Goal: Task Accomplishment & Management: Complete application form

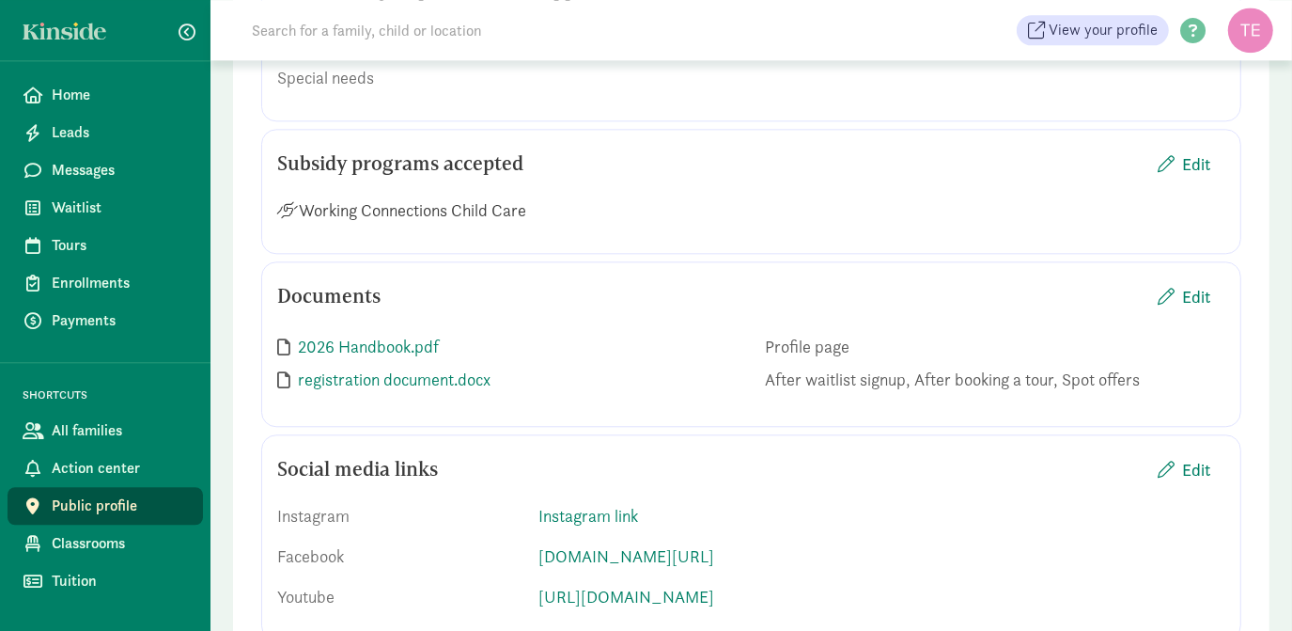
scroll to position [3012, 0]
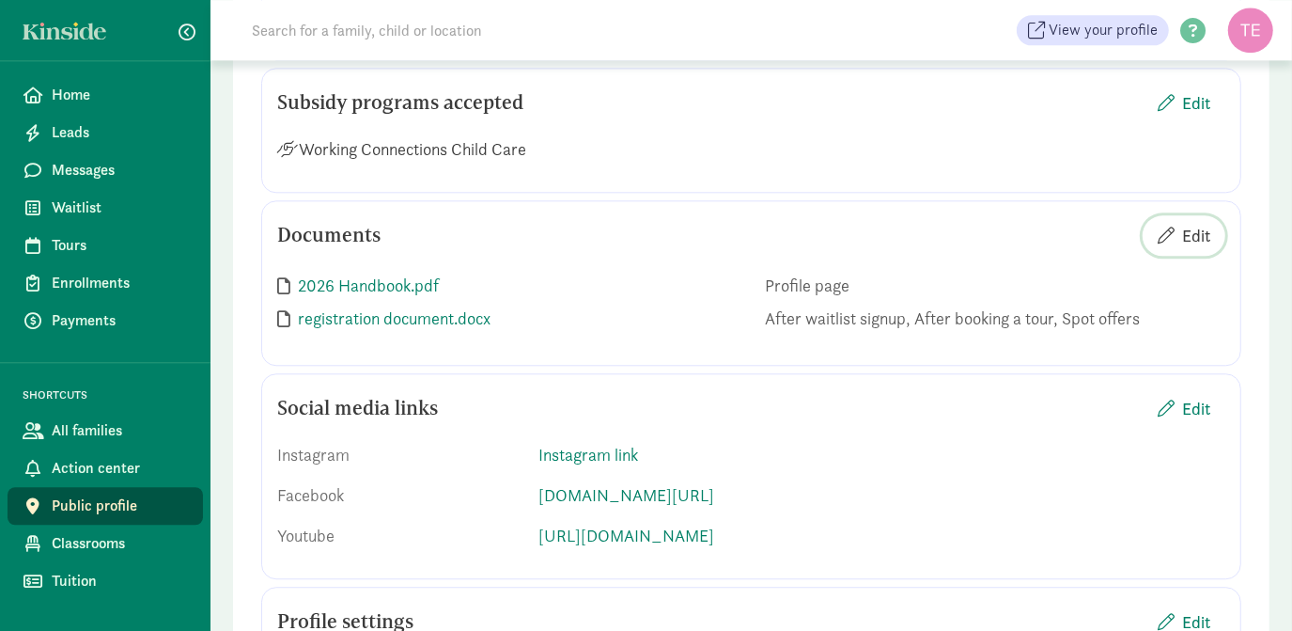
click at [1177, 248] on span "Edit" at bounding box center [1184, 235] width 53 height 25
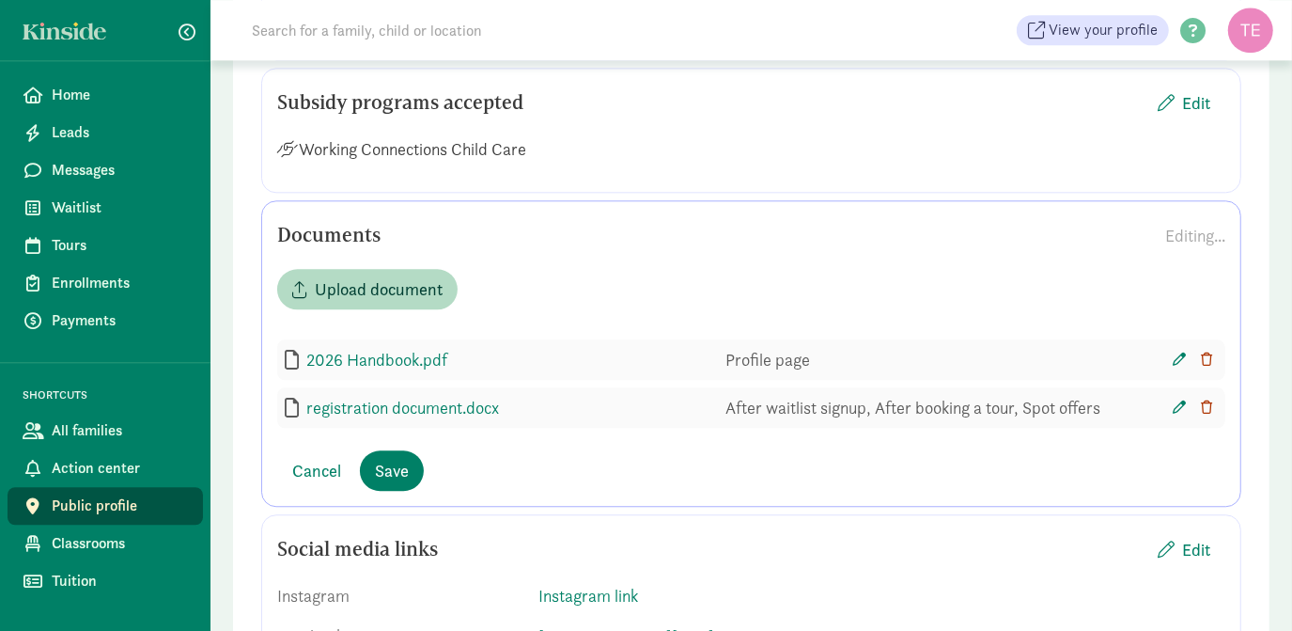
click at [1203, 366] on icon "button" at bounding box center [1206, 358] width 11 height 13
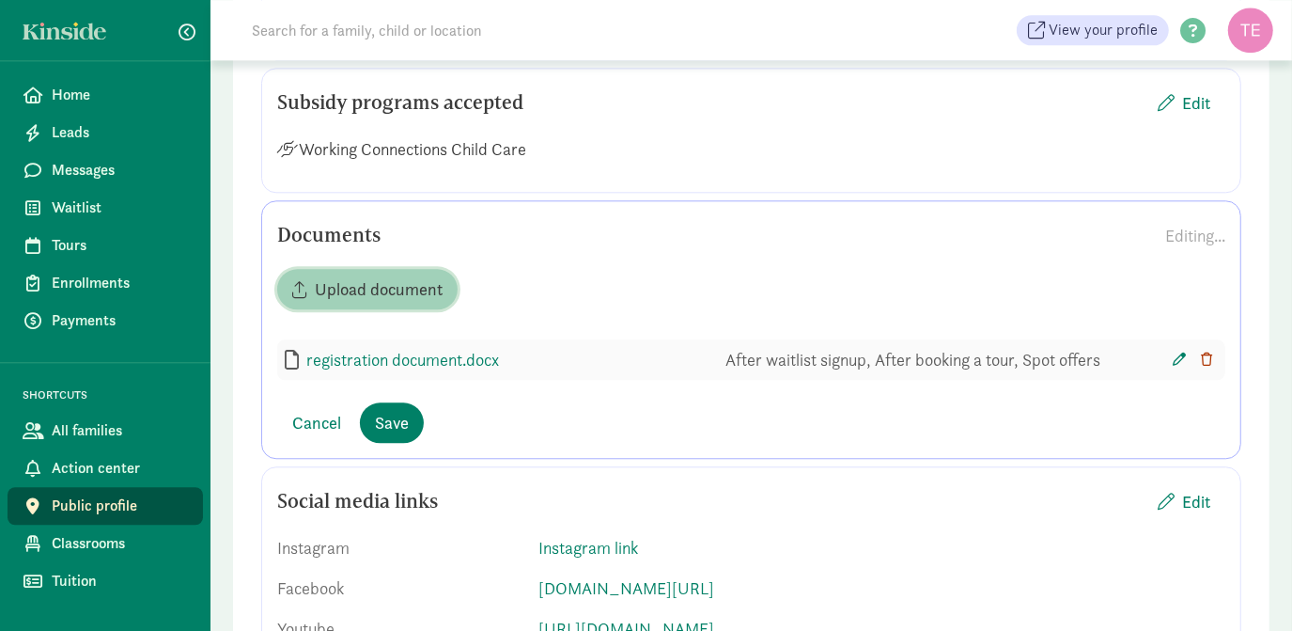
click at [403, 302] on span "Upload document" at bounding box center [379, 288] width 128 height 25
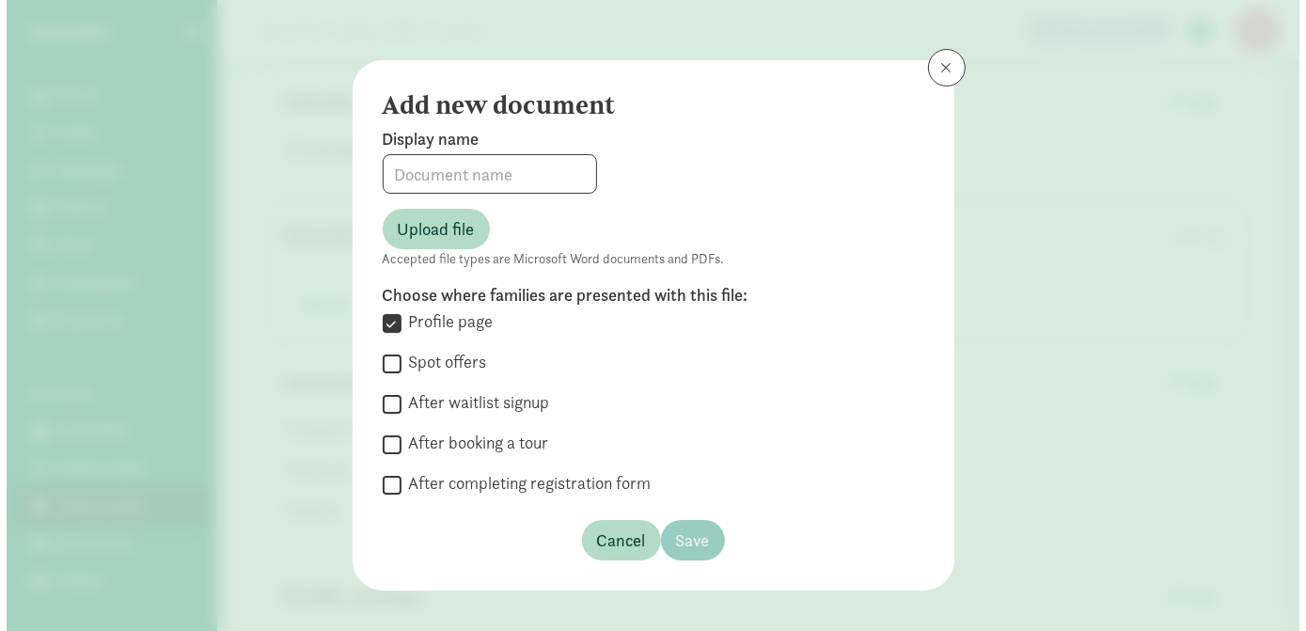
scroll to position [2985, 0]
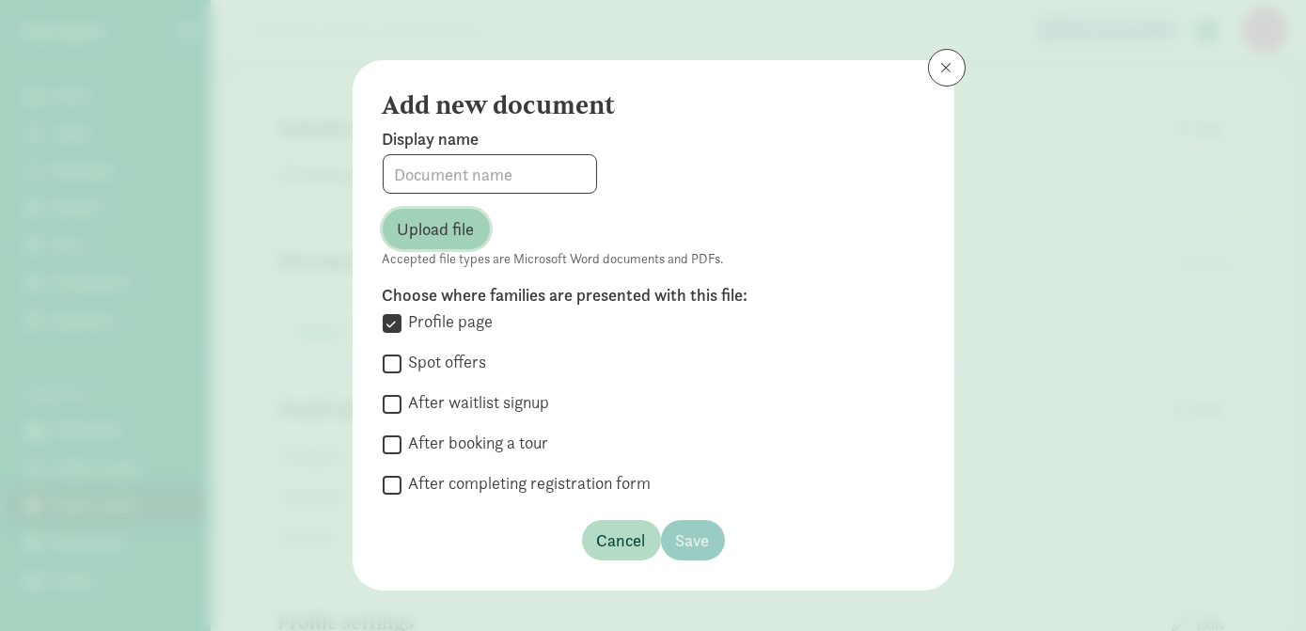
click at [430, 236] on span "Upload file" at bounding box center [436, 228] width 77 height 25
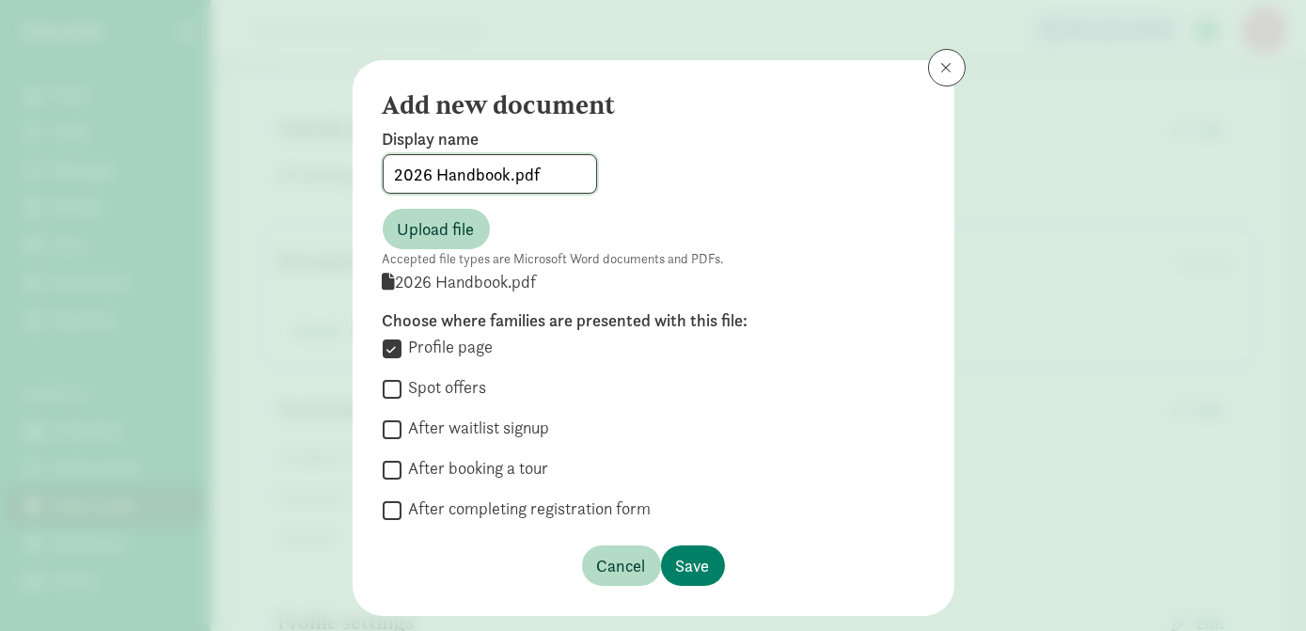
click at [548, 169] on input "2026 Handbook.pdf" at bounding box center [490, 174] width 212 height 38
type input "2026 Handbook"
click at [699, 567] on span "Save" at bounding box center [693, 565] width 34 height 25
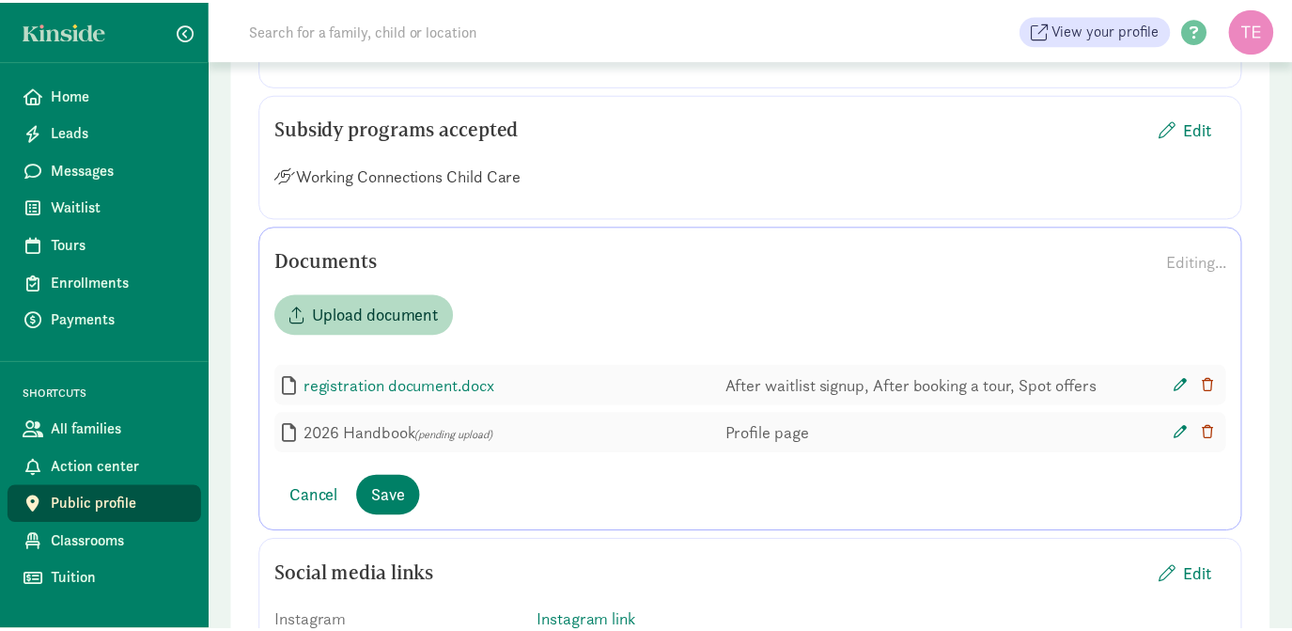
scroll to position [3012, 0]
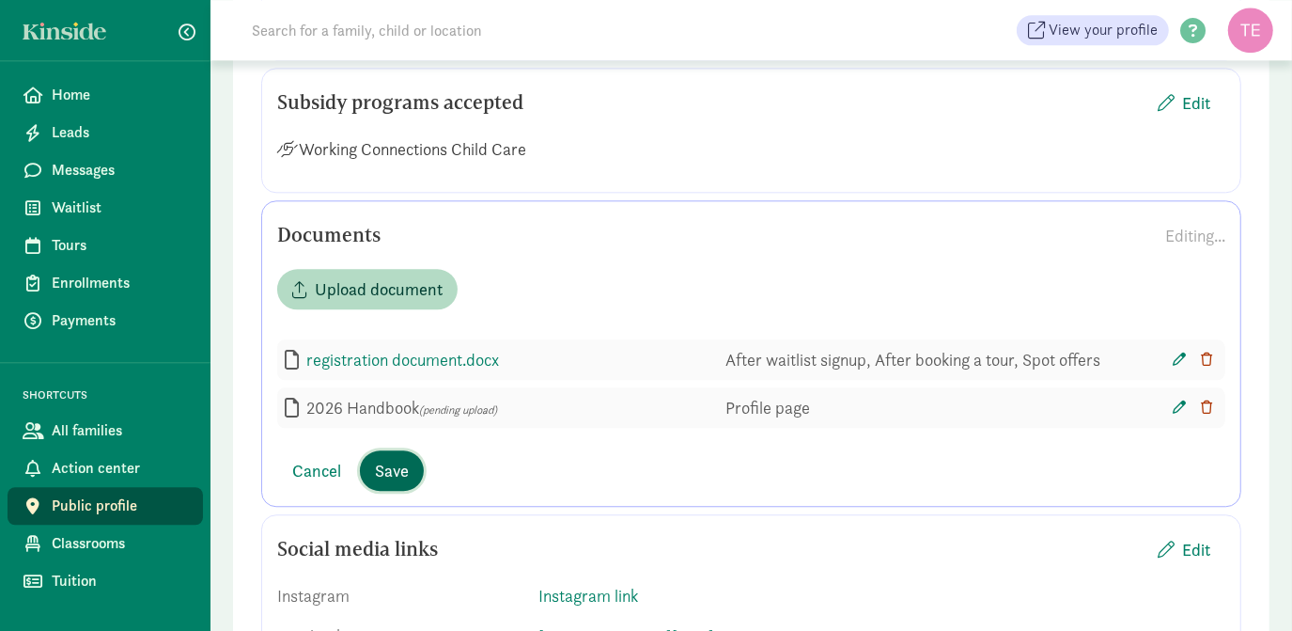
click at [388, 483] on span "Save" at bounding box center [392, 470] width 34 height 25
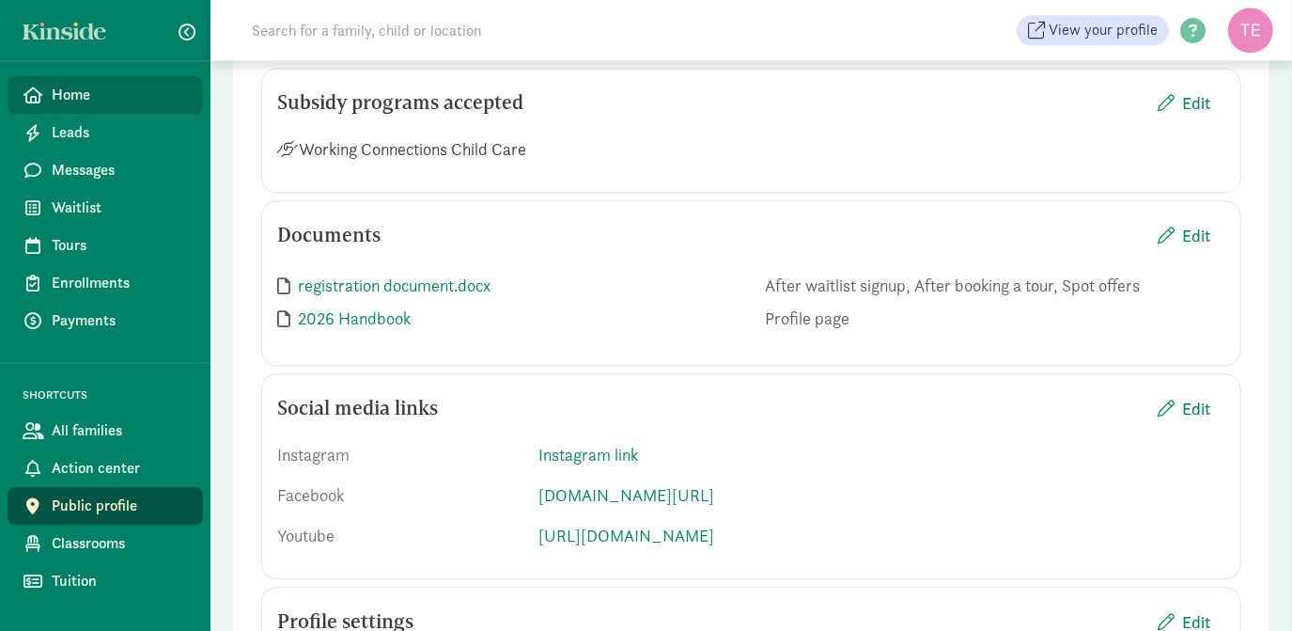
click at [104, 102] on span "Home" at bounding box center [120, 95] width 136 height 23
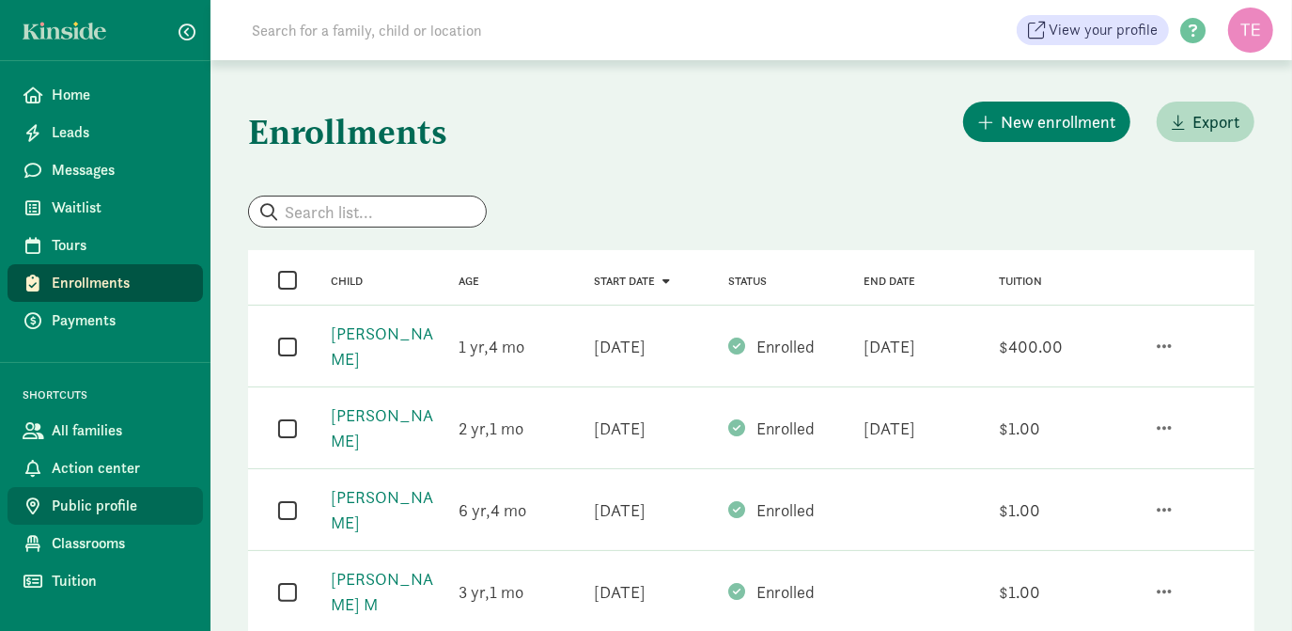
click at [121, 487] on link "Public profile" at bounding box center [106, 506] width 196 height 38
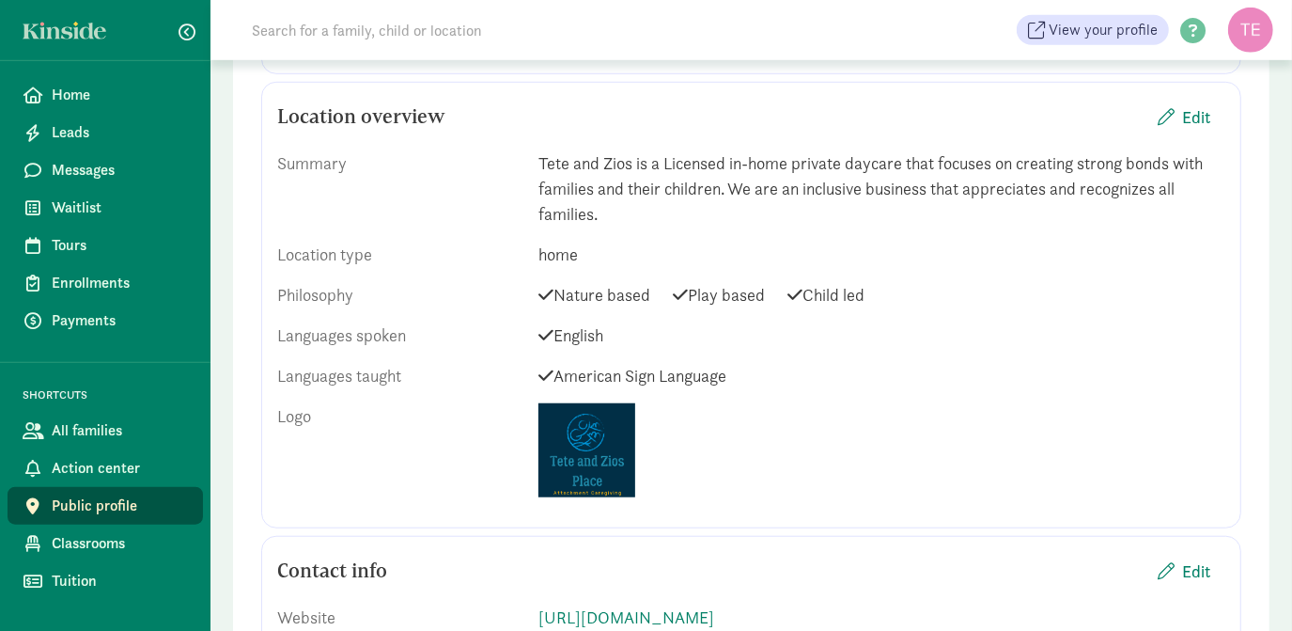
scroll to position [888, 0]
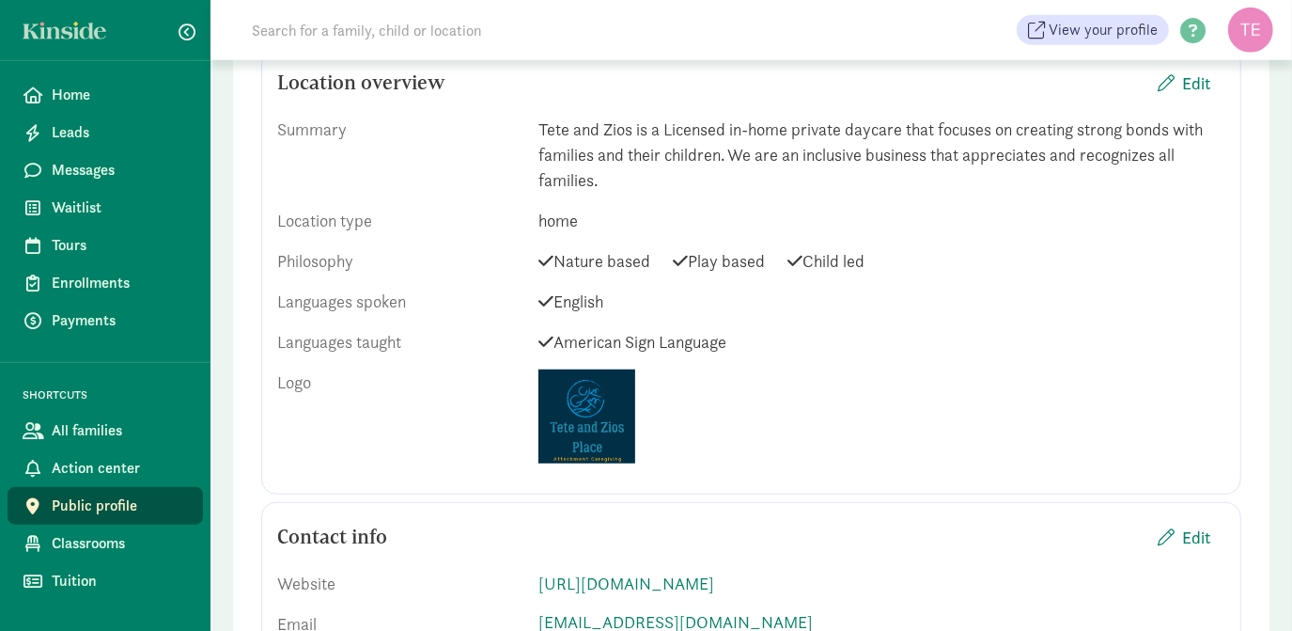
click at [121, 487] on link "Public profile" at bounding box center [106, 506] width 196 height 38
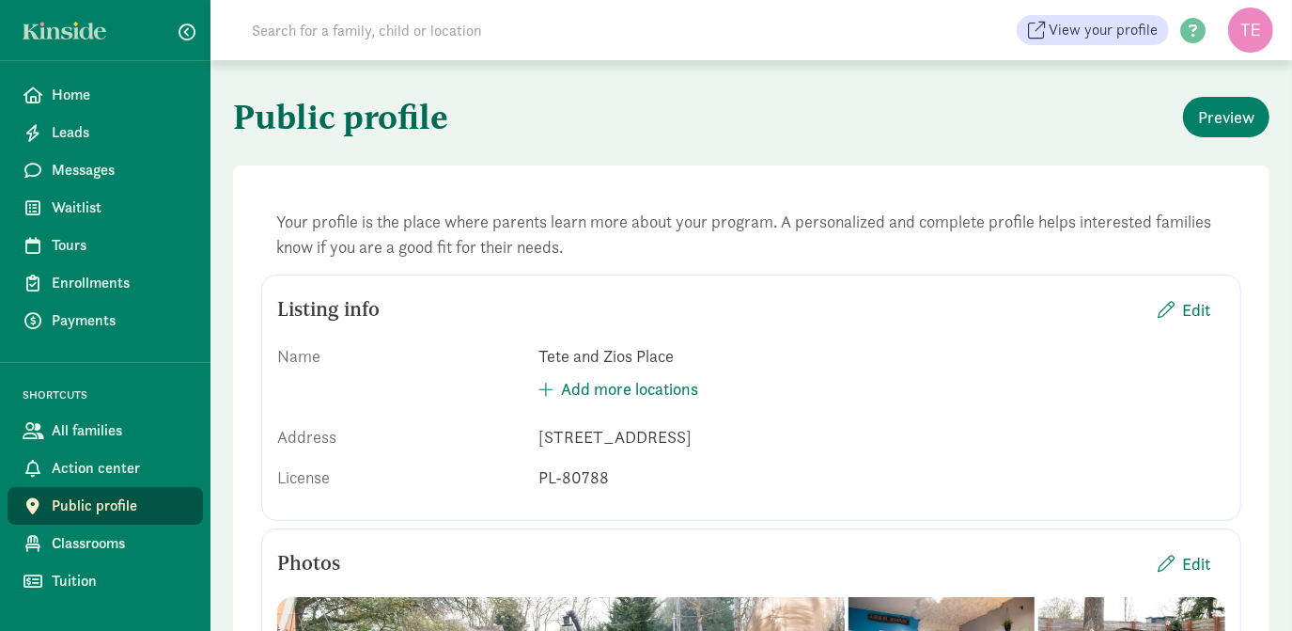
click at [985, 360] on div "Tete and Zios Place" at bounding box center [882, 355] width 687 height 25
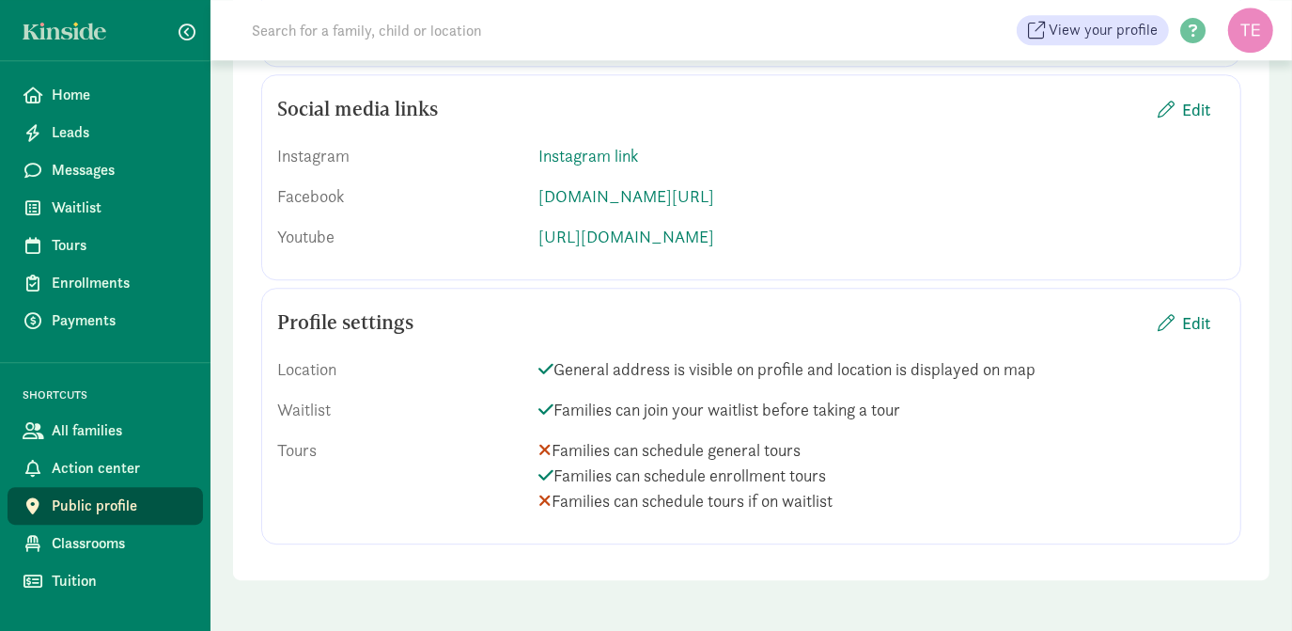
scroll to position [3380, 0]
click at [66, 570] on span "Tuition" at bounding box center [120, 581] width 136 height 23
